Goal: Task Accomplishment & Management: Manage account settings

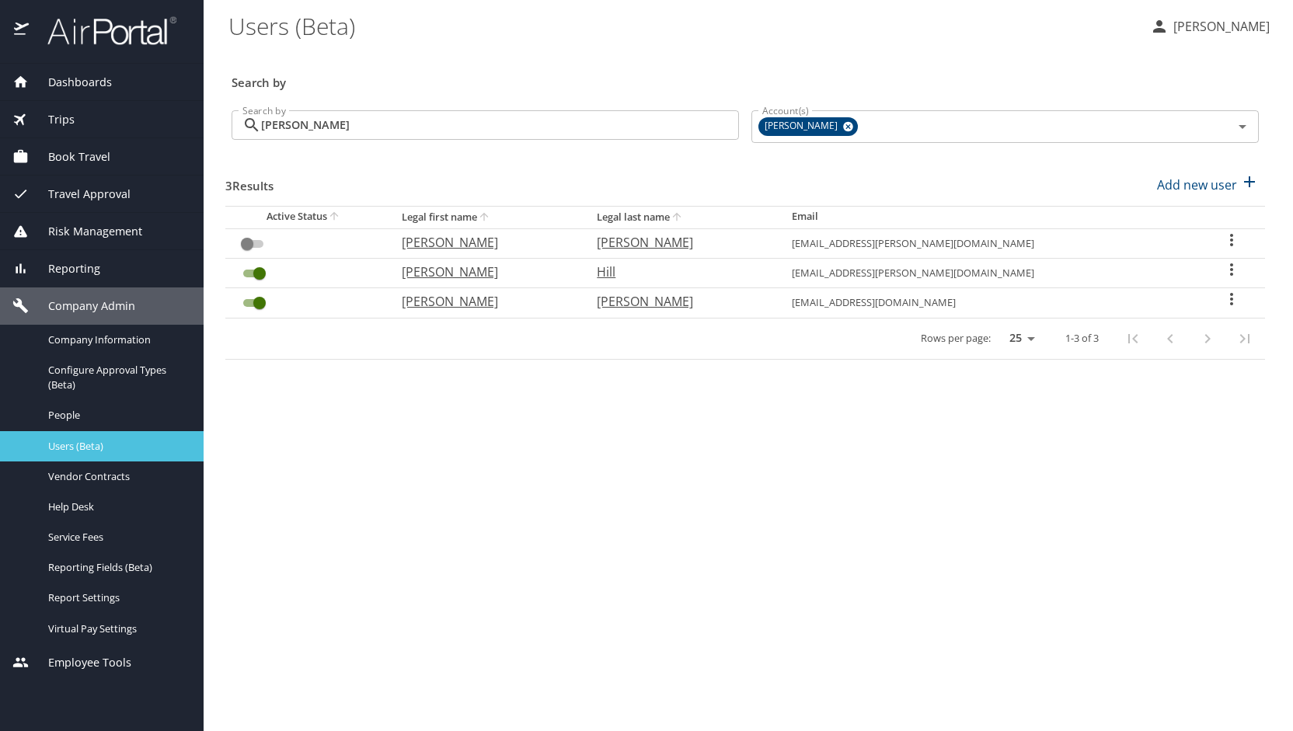
click at [68, 436] on link "Users (Beta)" at bounding box center [102, 446] width 204 height 30
click at [319, 136] on input "[PERSON_NAME]" at bounding box center [500, 125] width 478 height 30
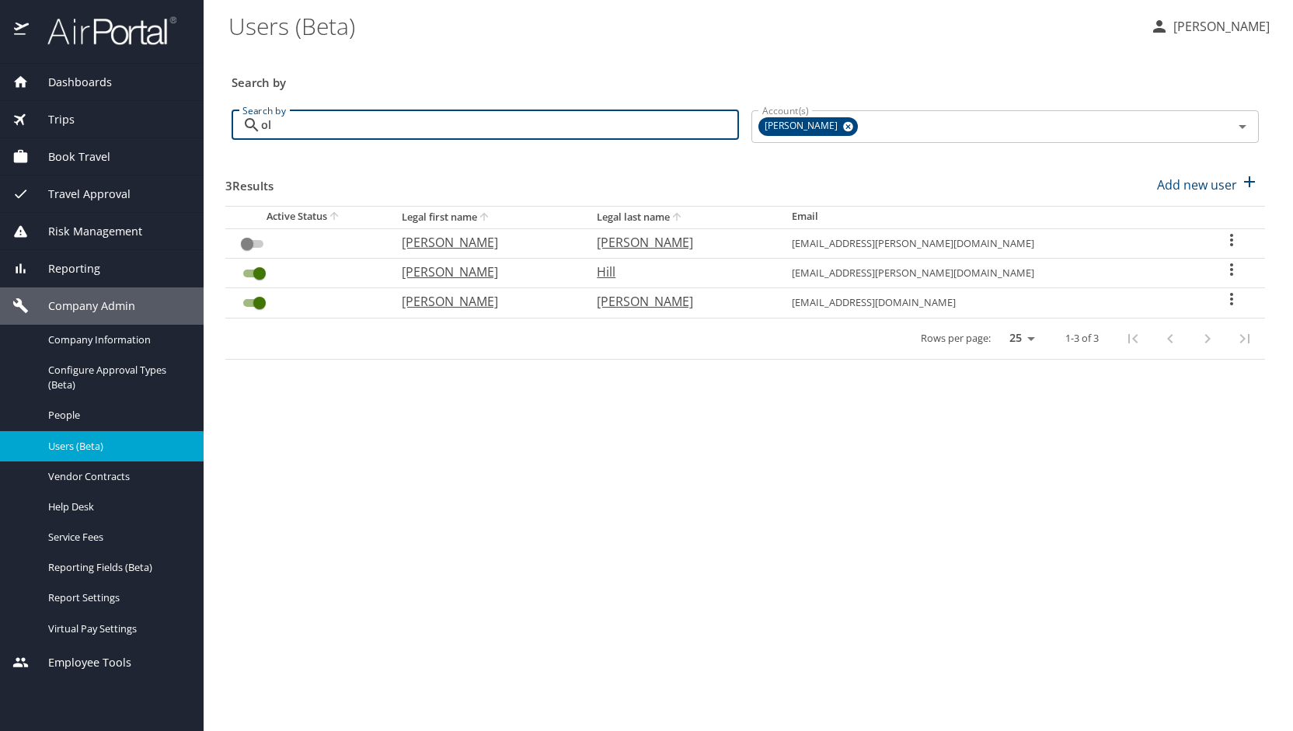
type input "o"
type input "w"
checkbox input "false"
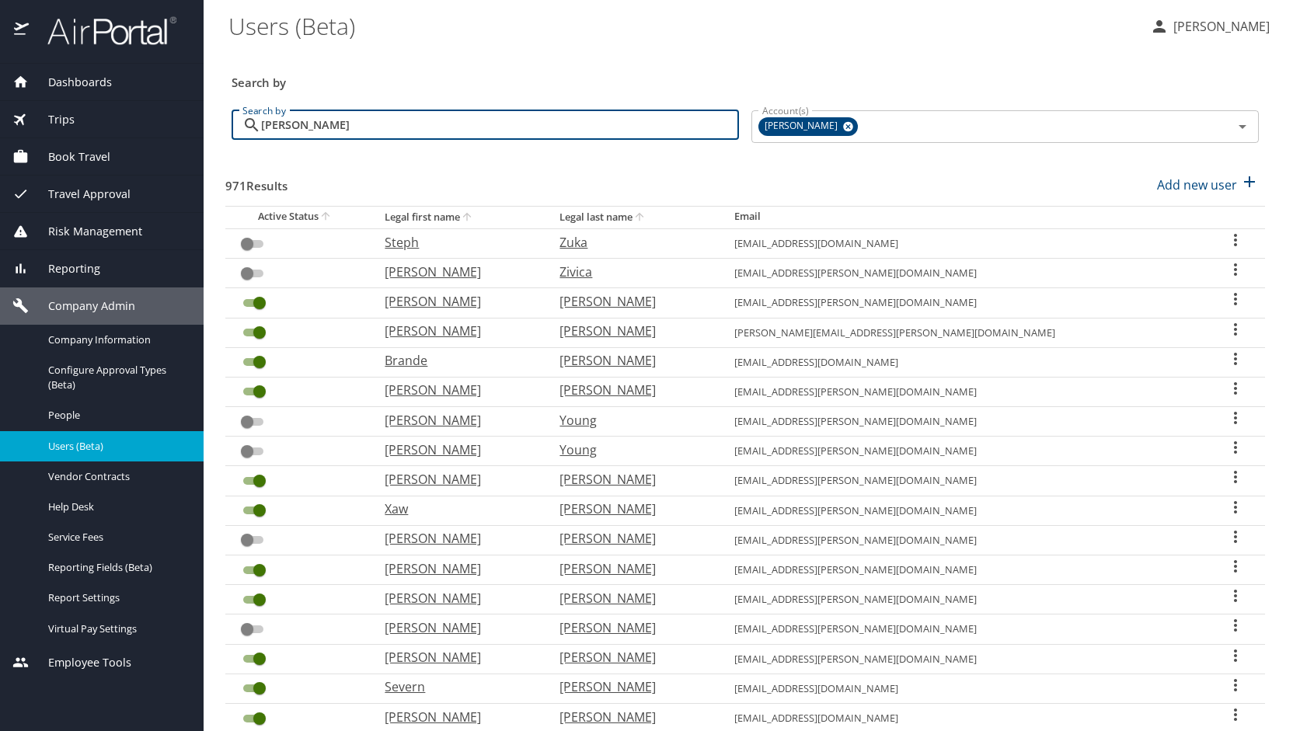
type input "[PERSON_NAME]"
checkbox input "true"
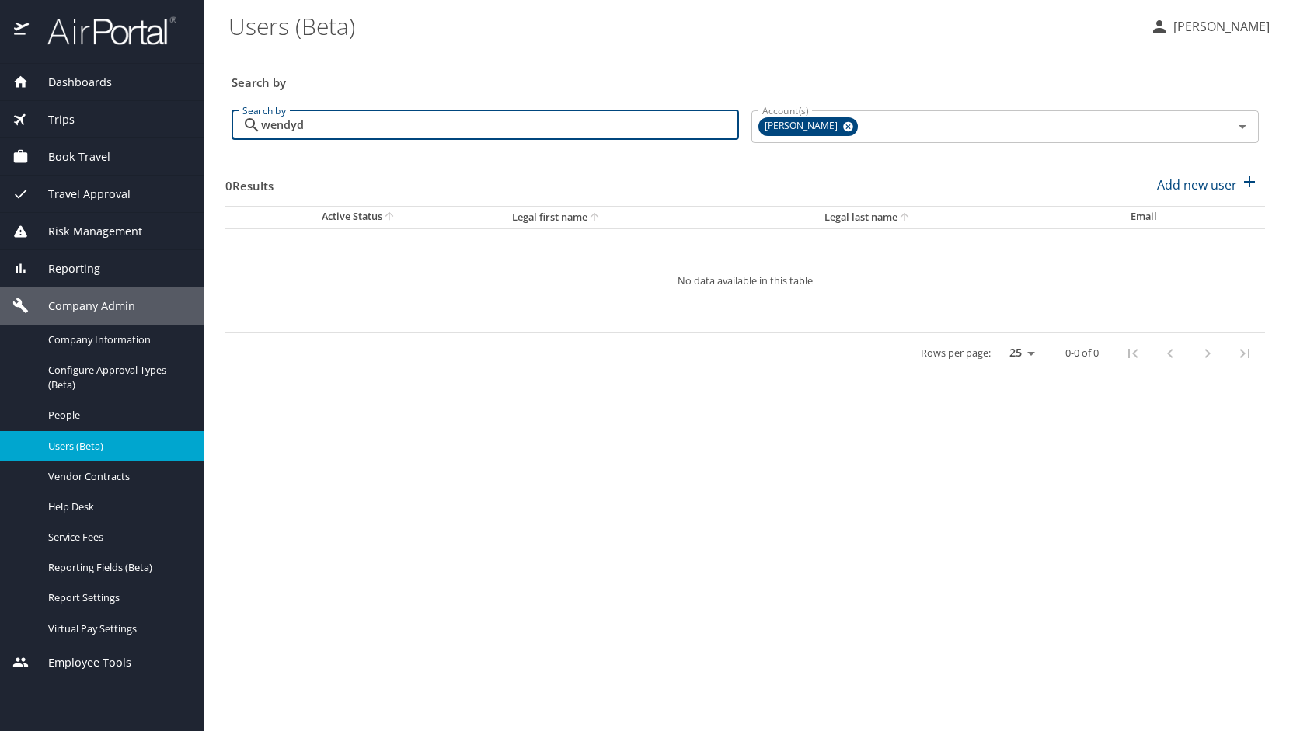
type input "[PERSON_NAME]"
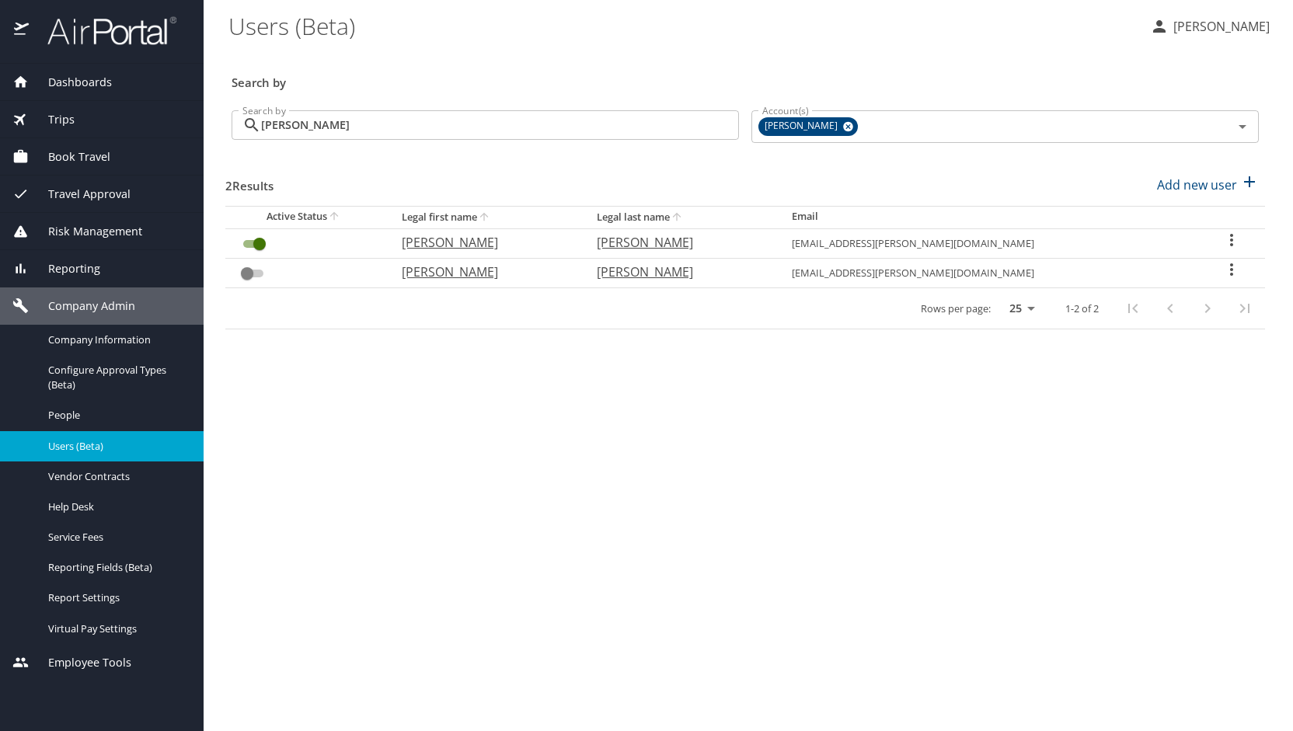
click at [459, 248] on p "[PERSON_NAME]" at bounding box center [484, 242] width 164 height 19
select select "US"
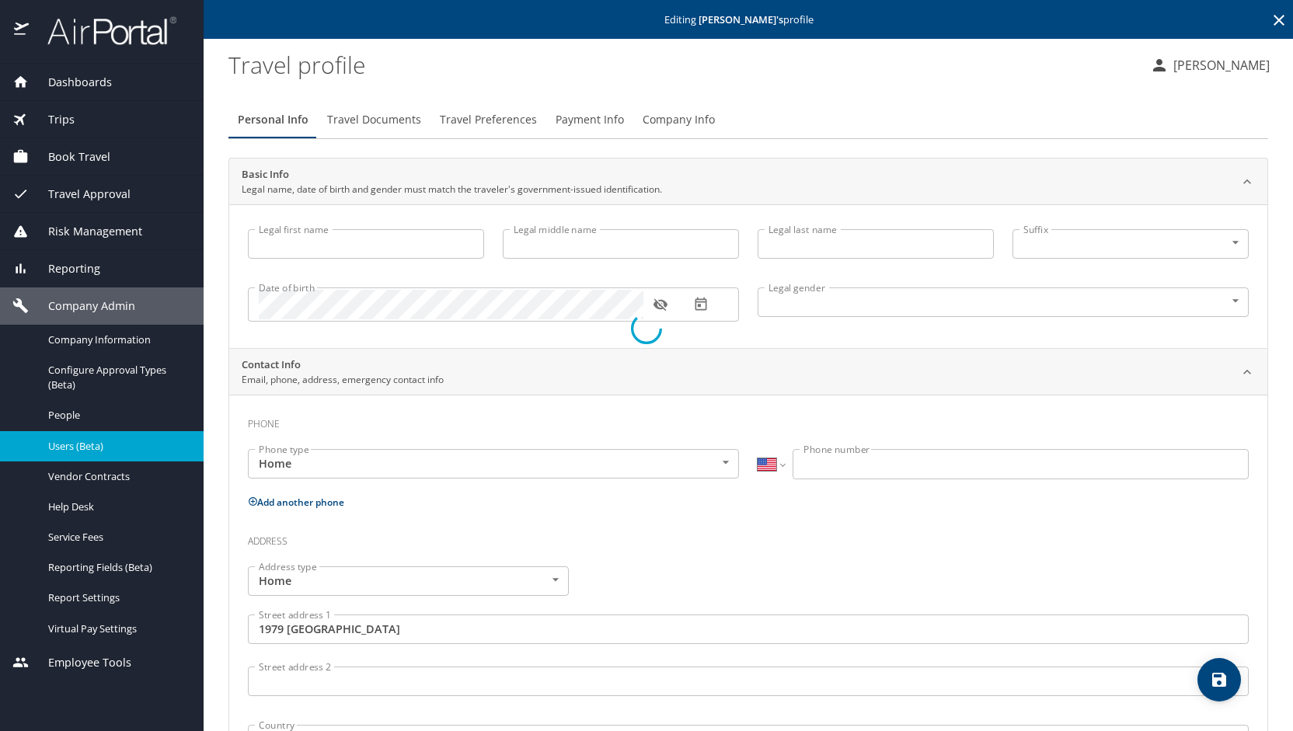
type input "[PERSON_NAME]"
type input "[DEMOGRAPHIC_DATA]"
type input "[PERSON_NAME]"
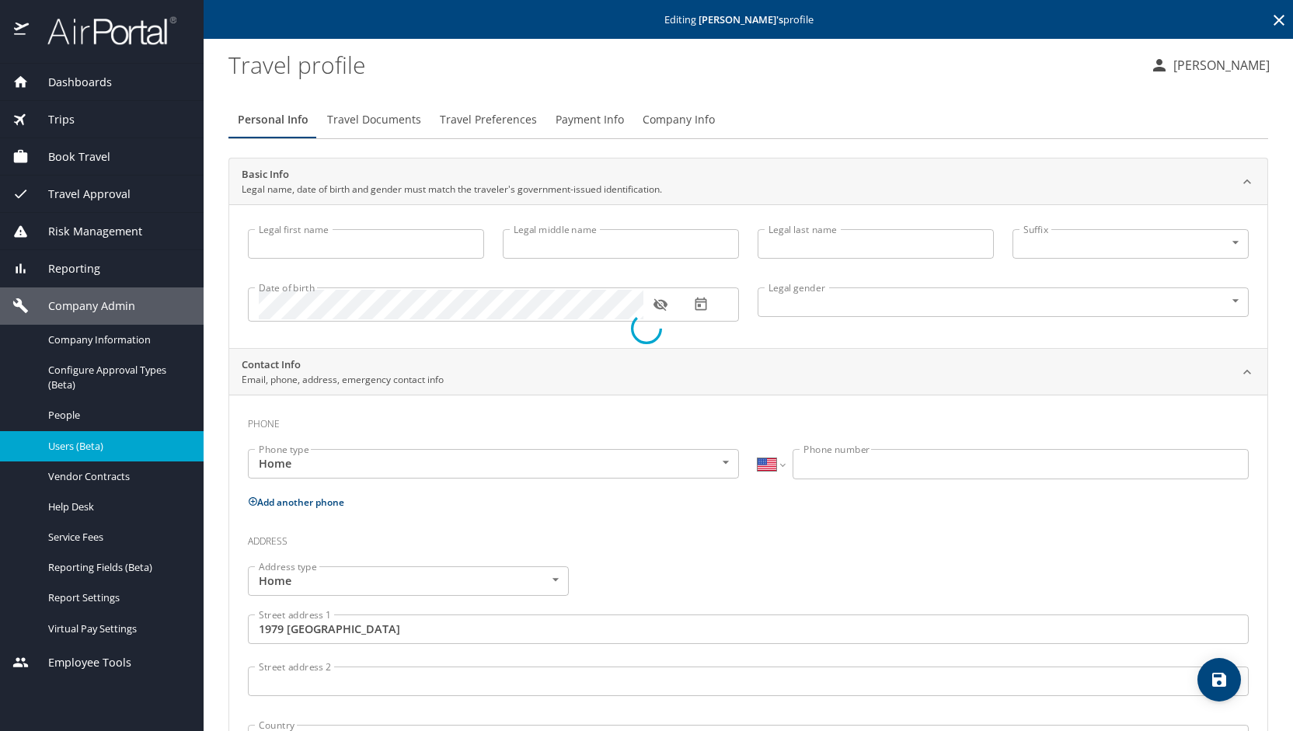
type input "[PERSON_NAME]"
type input "[PHONE_NUMBER]"
type input "[GEOGRAPHIC_DATA]"
type input "[US_STATE]"
type input "[GEOGRAPHIC_DATA]"
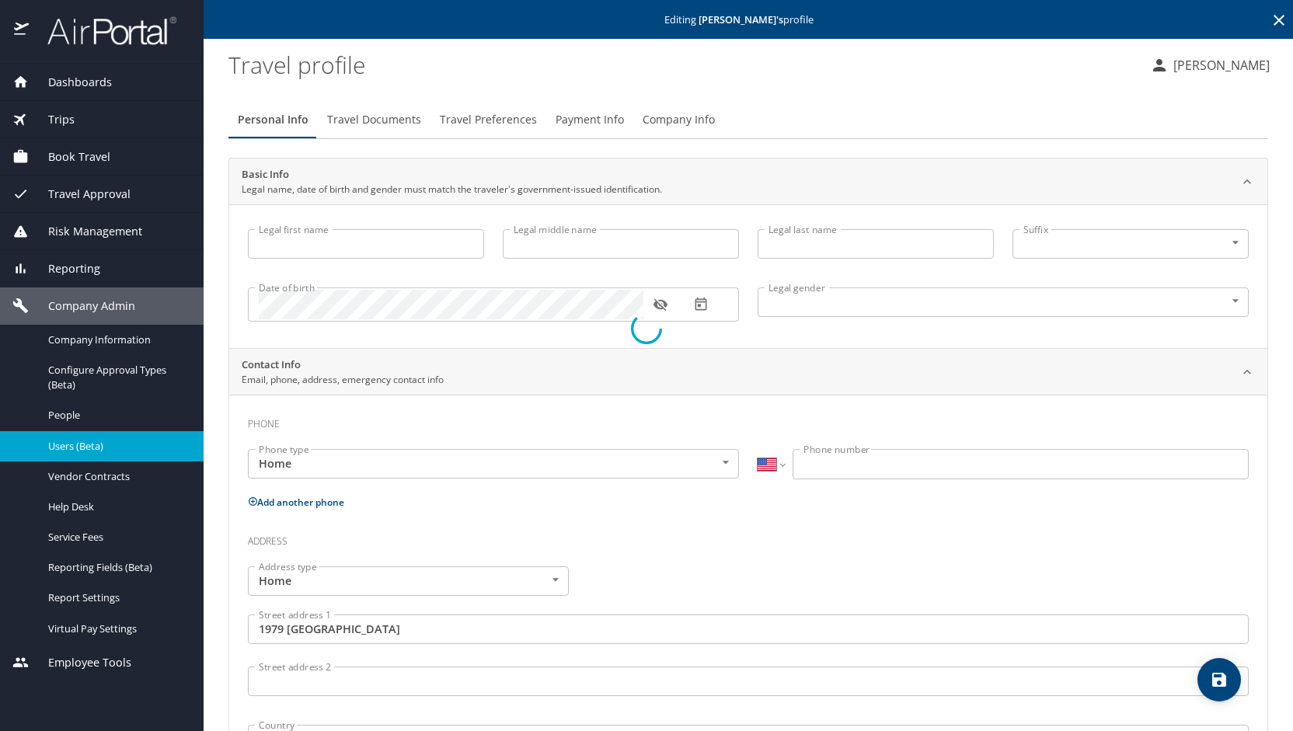
type input "[US_STATE]"
type input "[GEOGRAPHIC_DATA]"
type input "[US_STATE]"
select select "US"
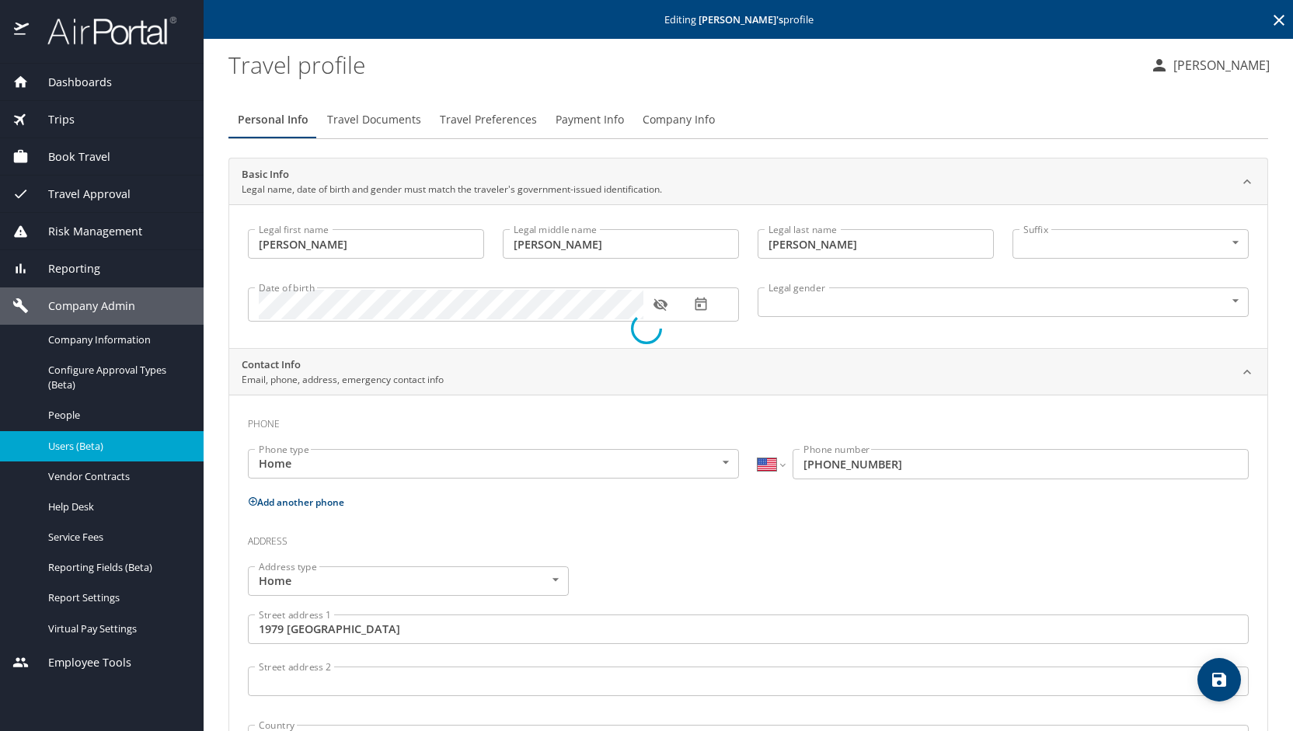
select select "US"
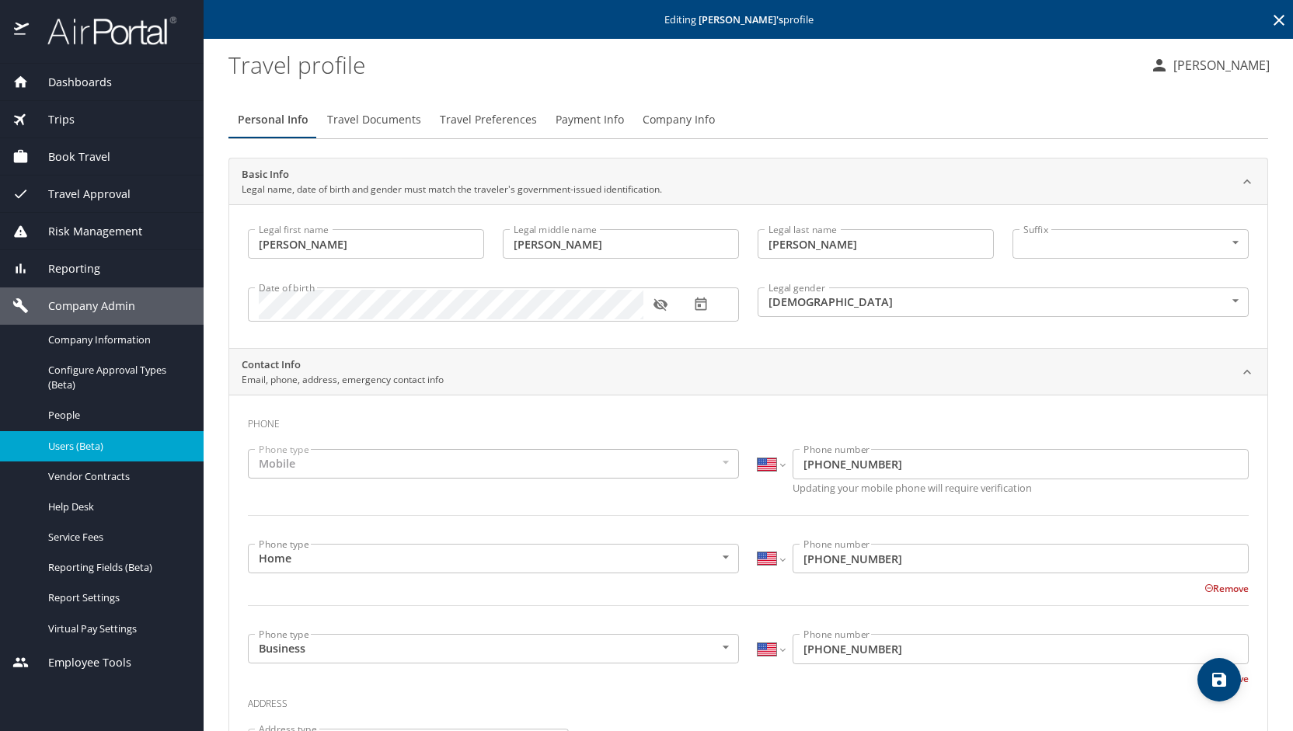
click at [476, 107] on button "Travel Preferences" at bounding box center [488, 119] width 116 height 37
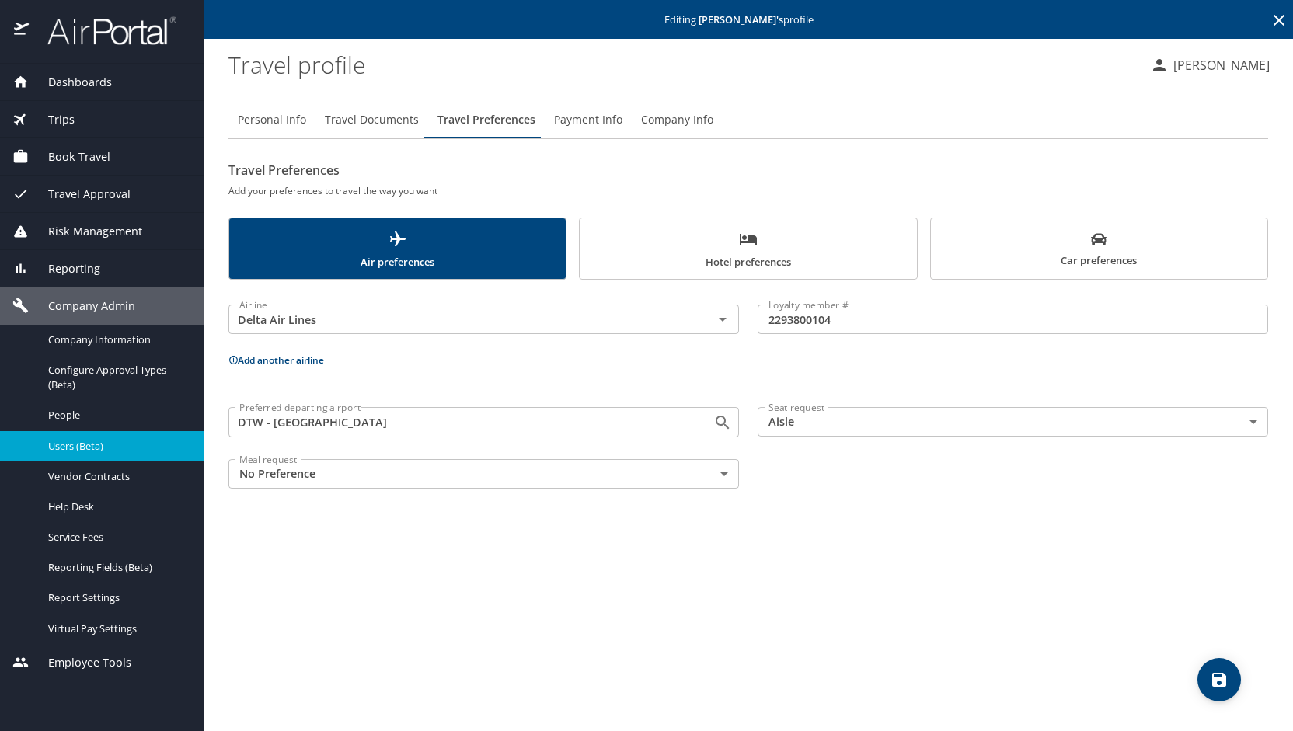
click at [288, 360] on button "Add another airline" at bounding box center [276, 360] width 96 height 13
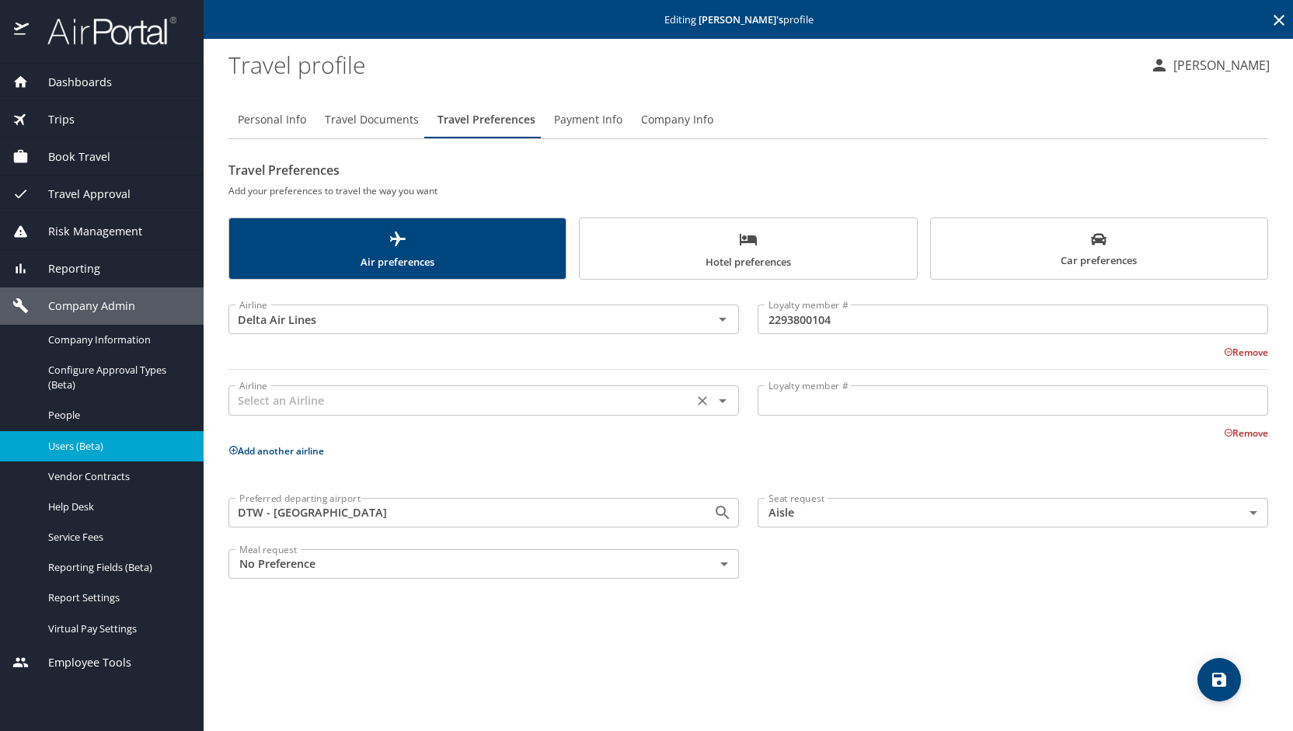
click at [285, 394] on input "text" at bounding box center [460, 400] width 455 height 20
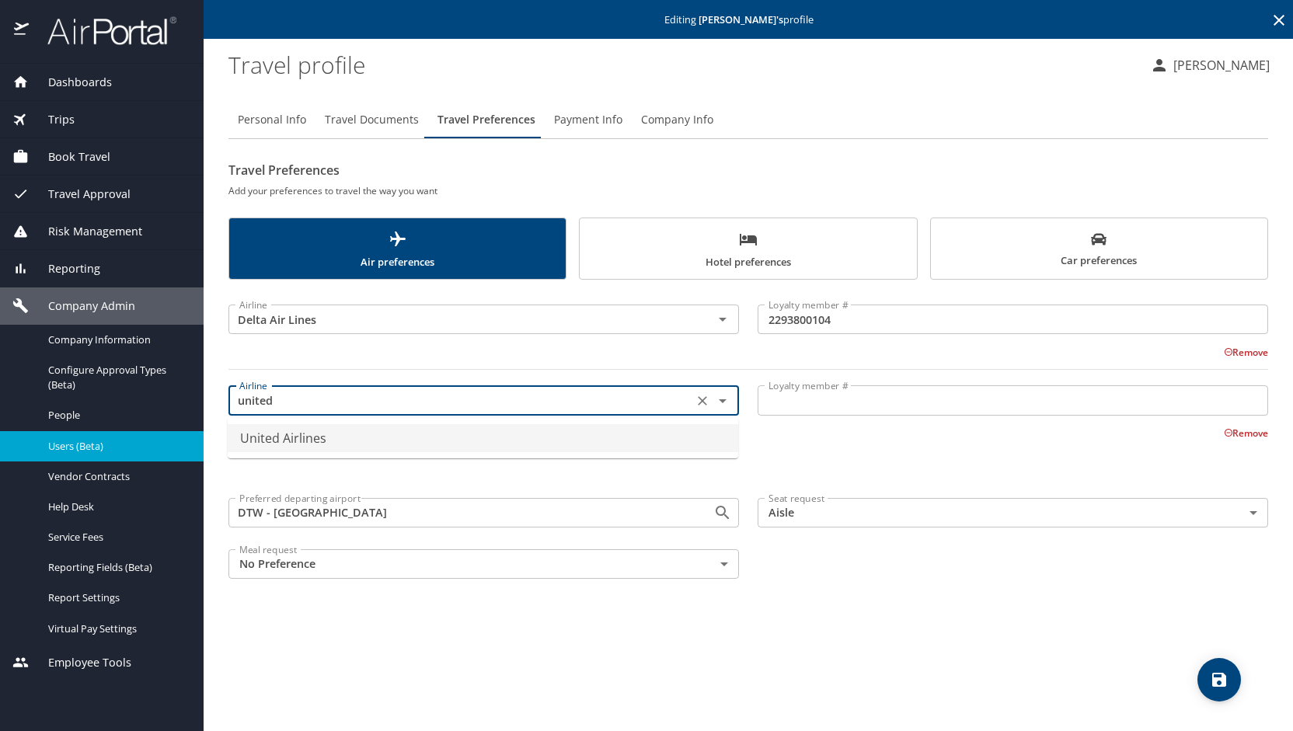
click at [294, 437] on li "United Airlines" at bounding box center [483, 438] width 510 height 28
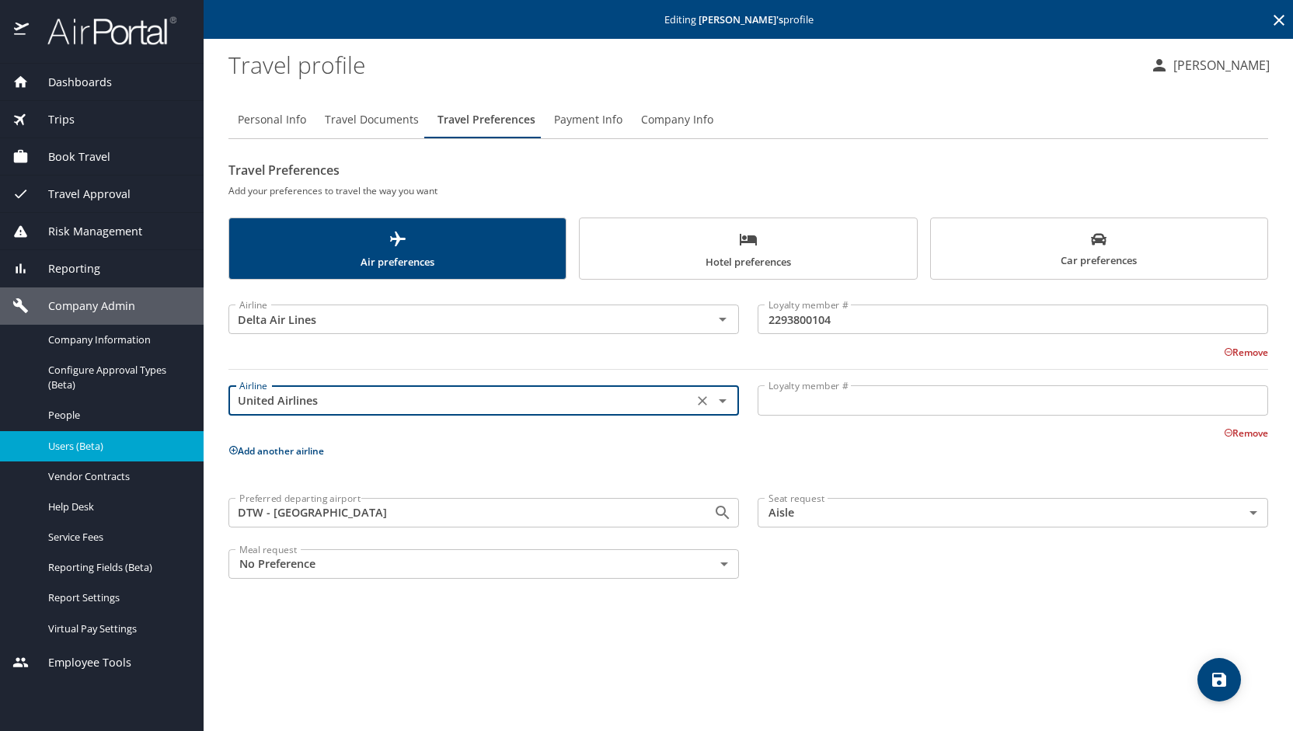
type input "United Airlines"
click at [785, 411] on input "Loyalty member #" at bounding box center [1013, 400] width 510 height 30
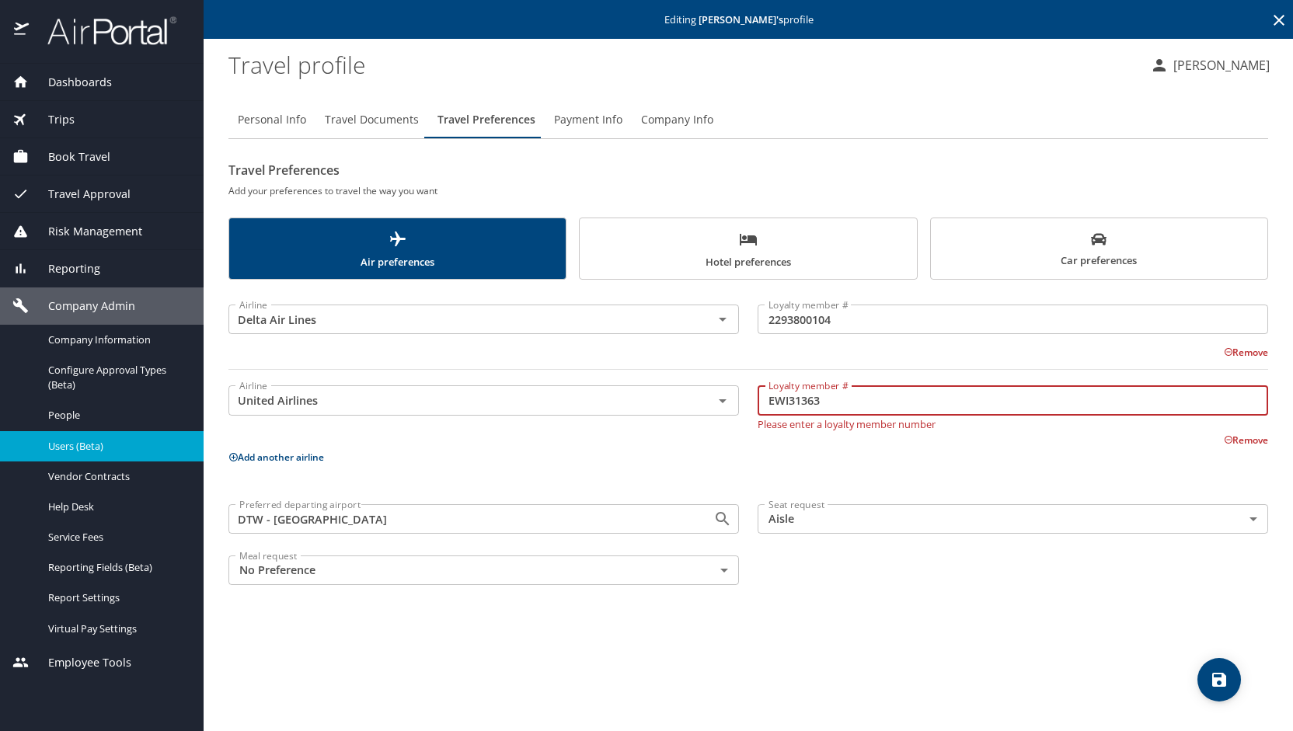
type input "EWI31363"
click at [1225, 678] on icon "save" at bounding box center [1219, 680] width 14 height 14
